Goal: Check status: Check status

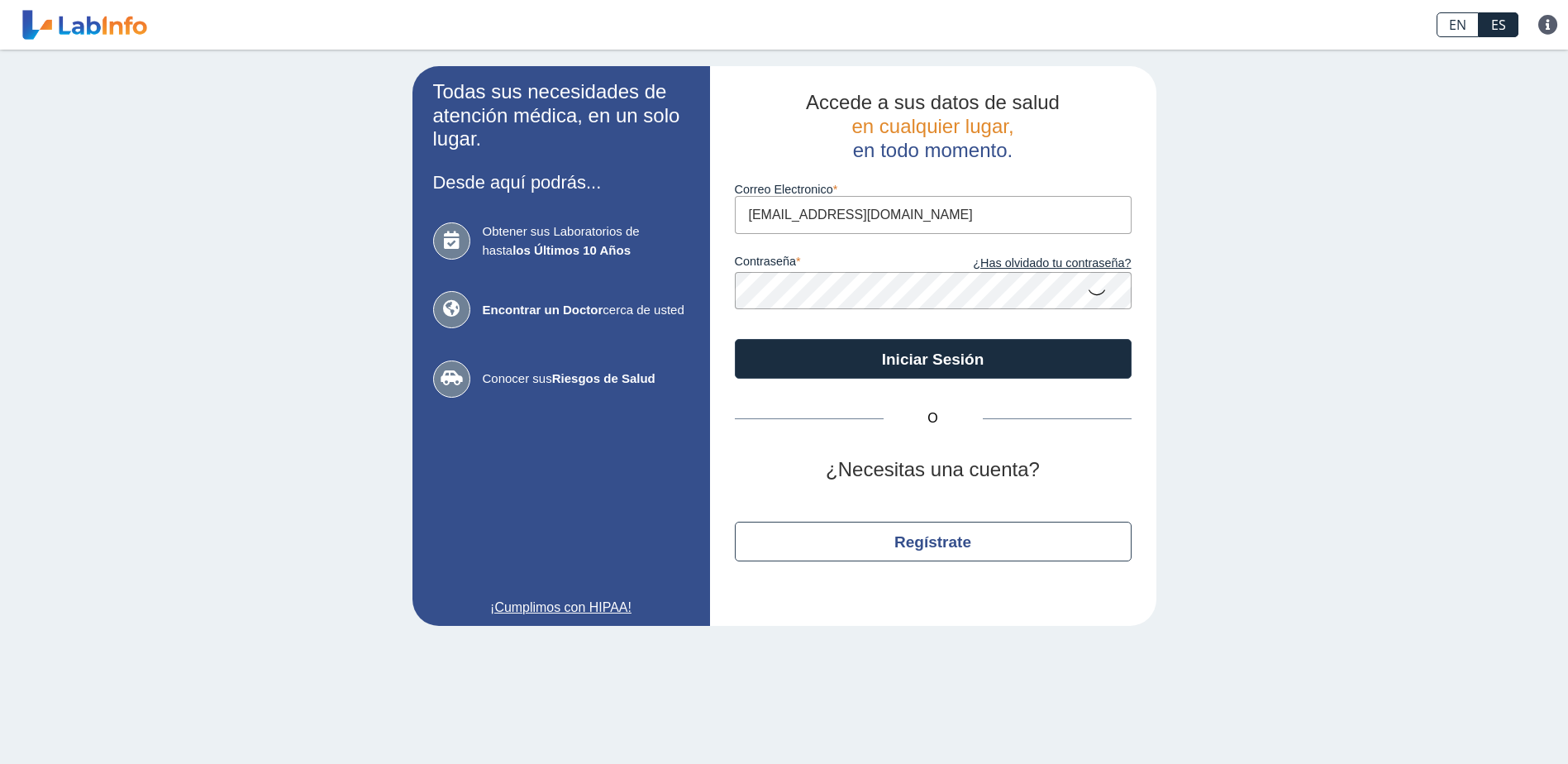
click at [974, 355] on button "Iniciar Sesión" at bounding box center [933, 358] width 397 height 40
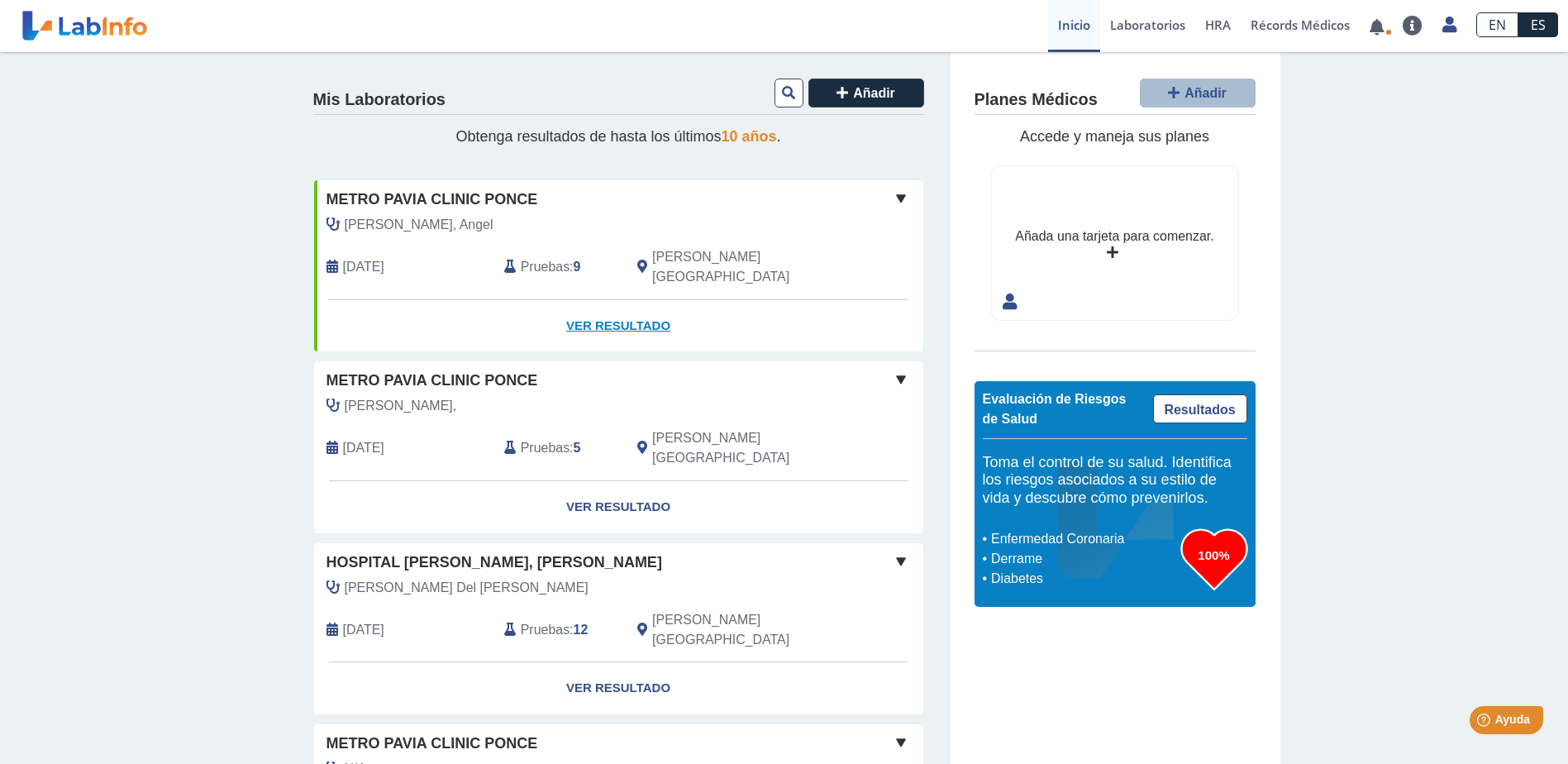
click at [619, 300] on link "Ver Resultado" at bounding box center [619, 326] width 609 height 52
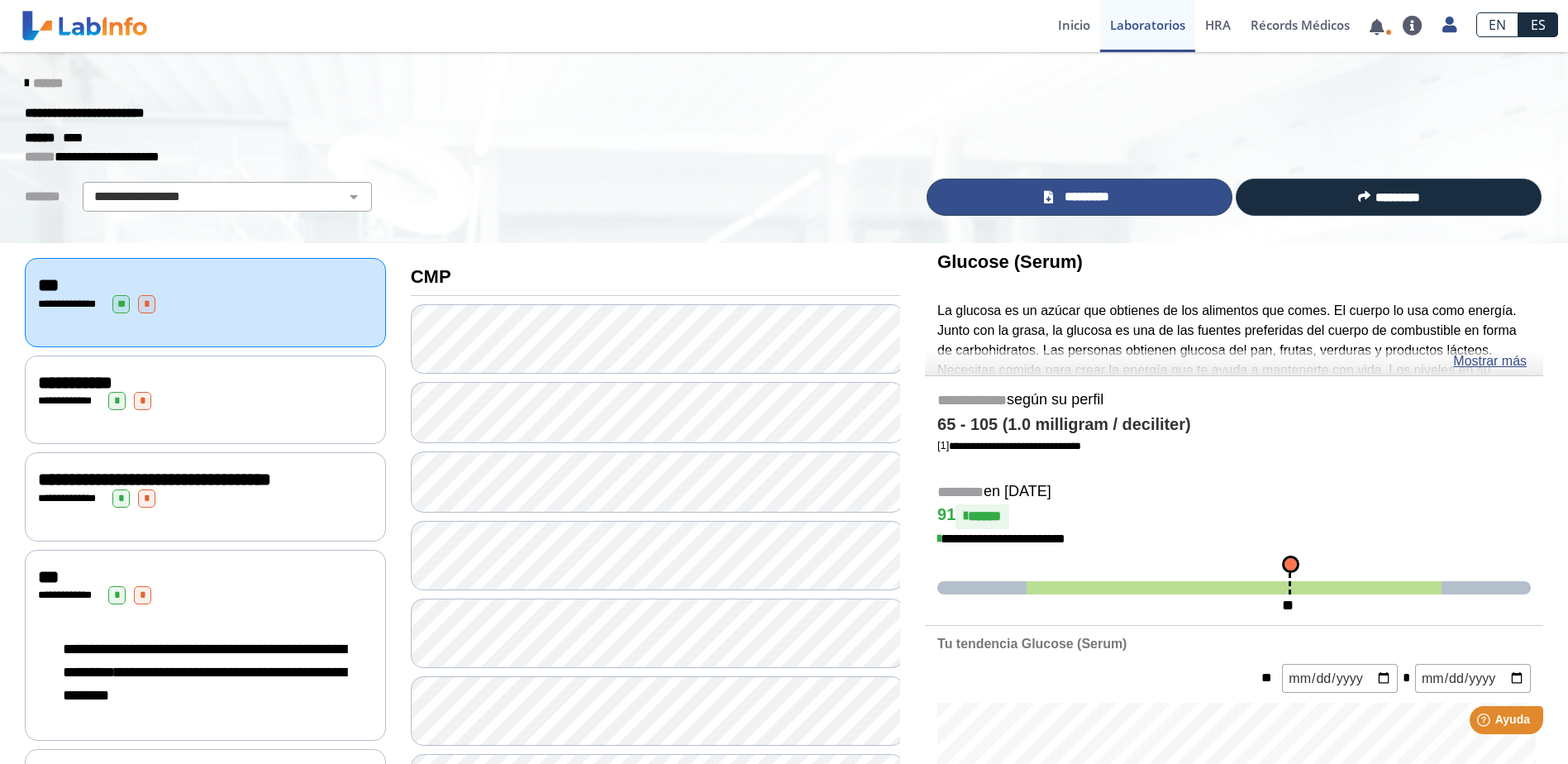
click at [1125, 193] on link "*********" at bounding box center [1079, 197] width 306 height 37
